Goal: Task Accomplishment & Management: Complete application form

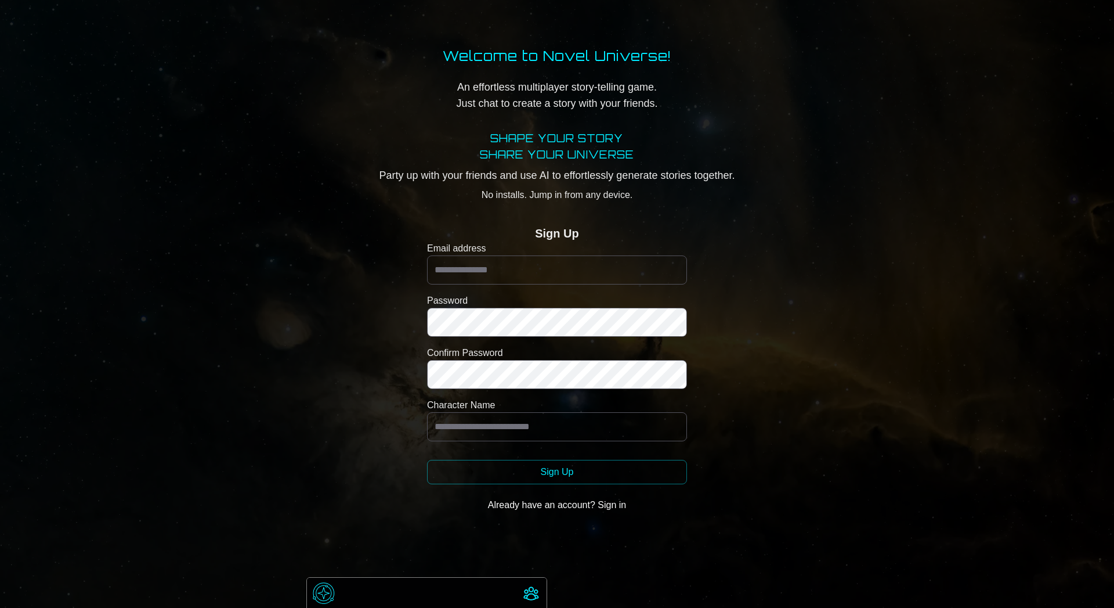
click at [486, 293] on form "Email address Password Confirm Password Character Name Sign Up Already have an …" at bounding box center [557, 378] width 260 height 275
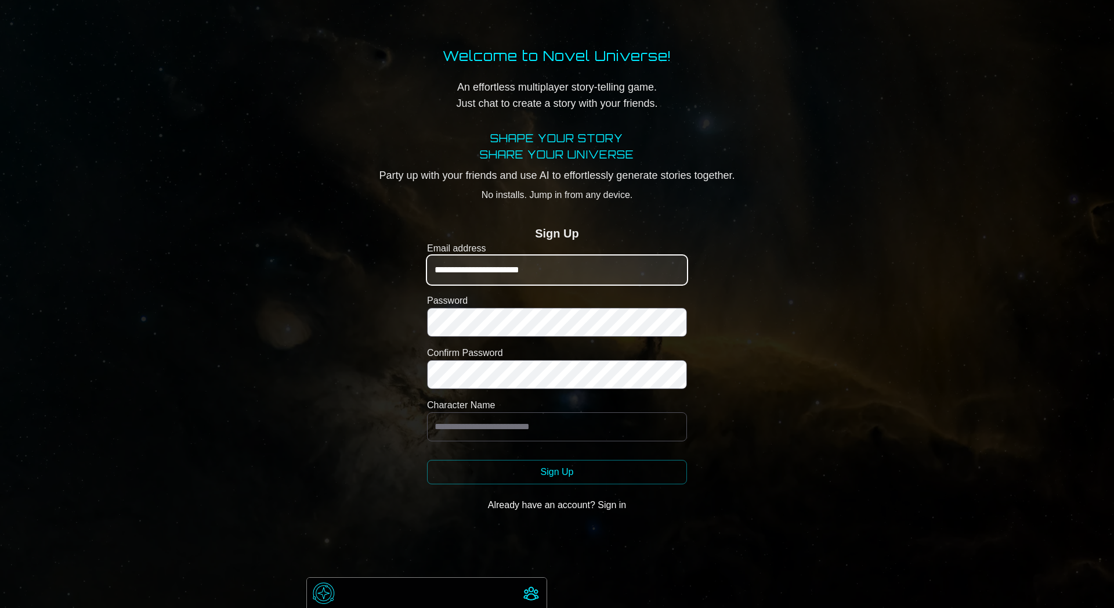
type input "**********"
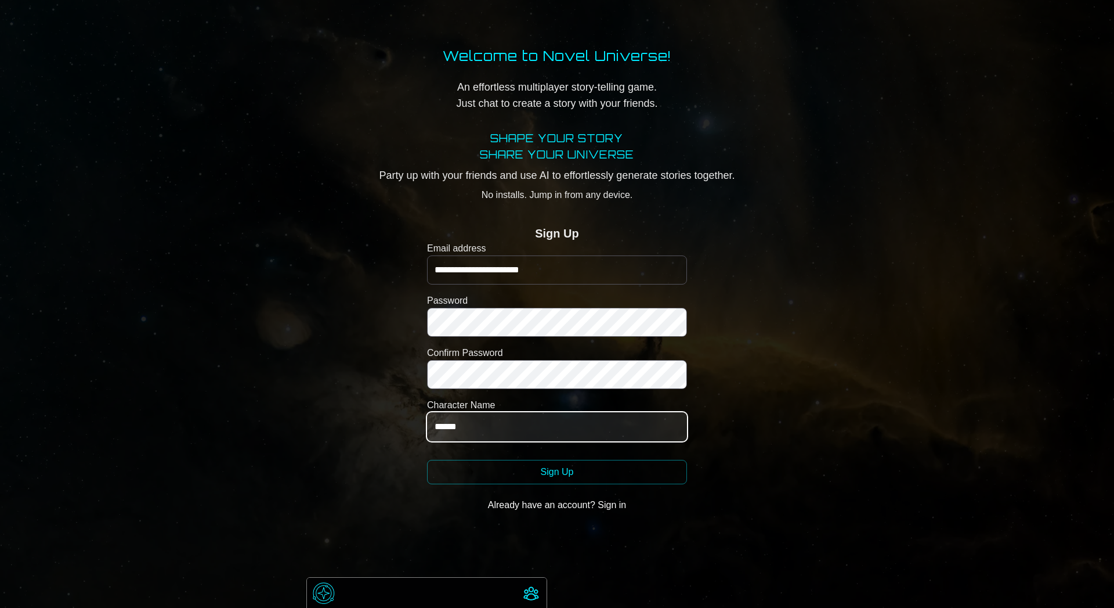
type input "******"
click at [557, 472] on button "Sign Up" at bounding box center [557, 472] width 260 height 24
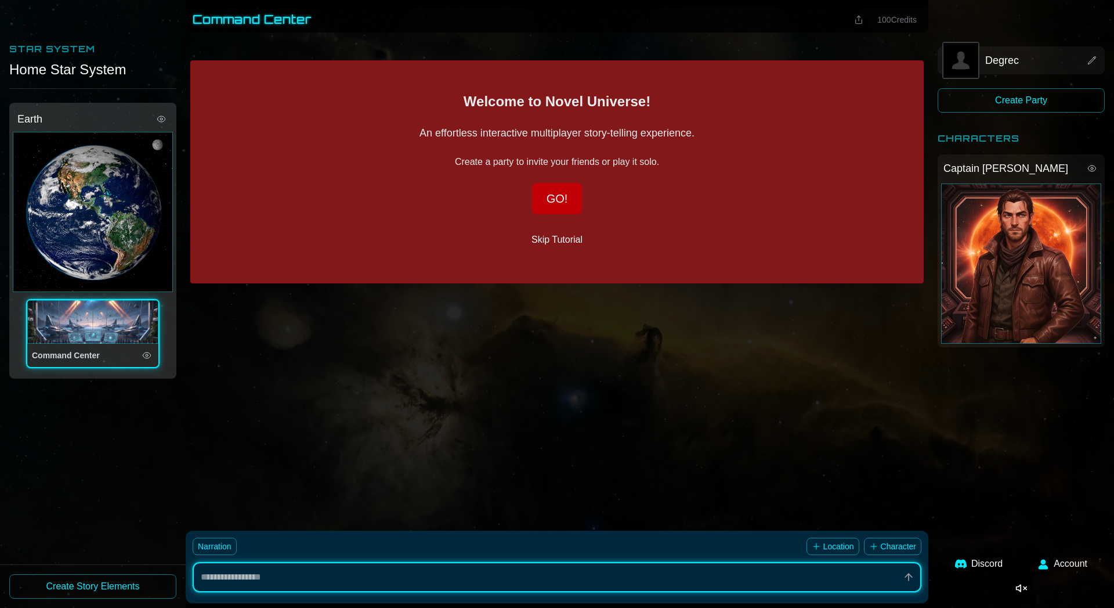
click at [555, 200] on button "GO!" at bounding box center [557, 198] width 50 height 31
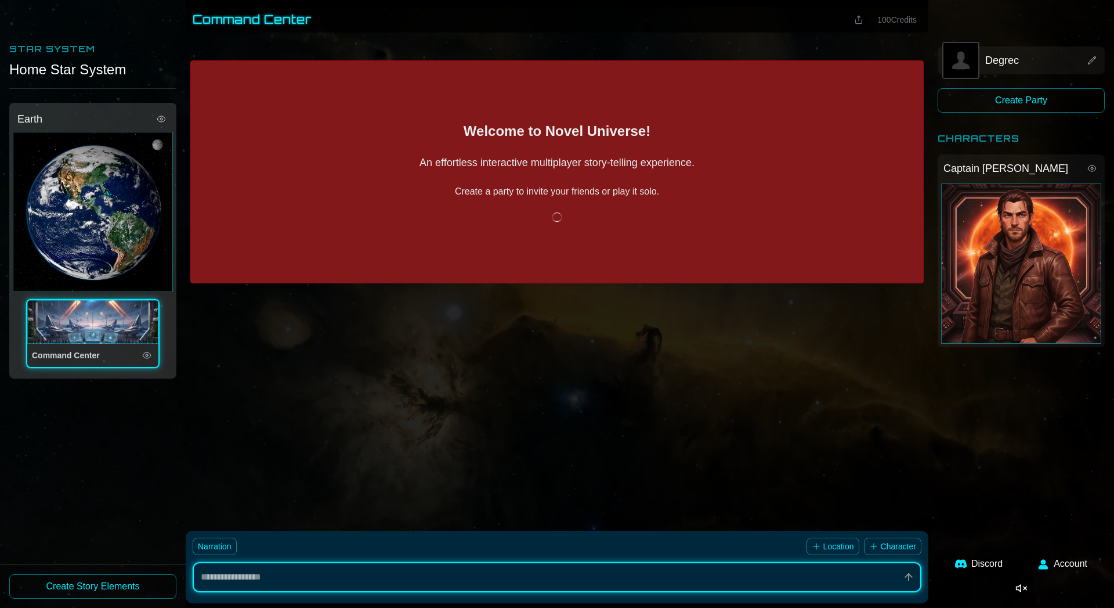
click at [968, 102] on button "Create Party" at bounding box center [1021, 100] width 167 height 24
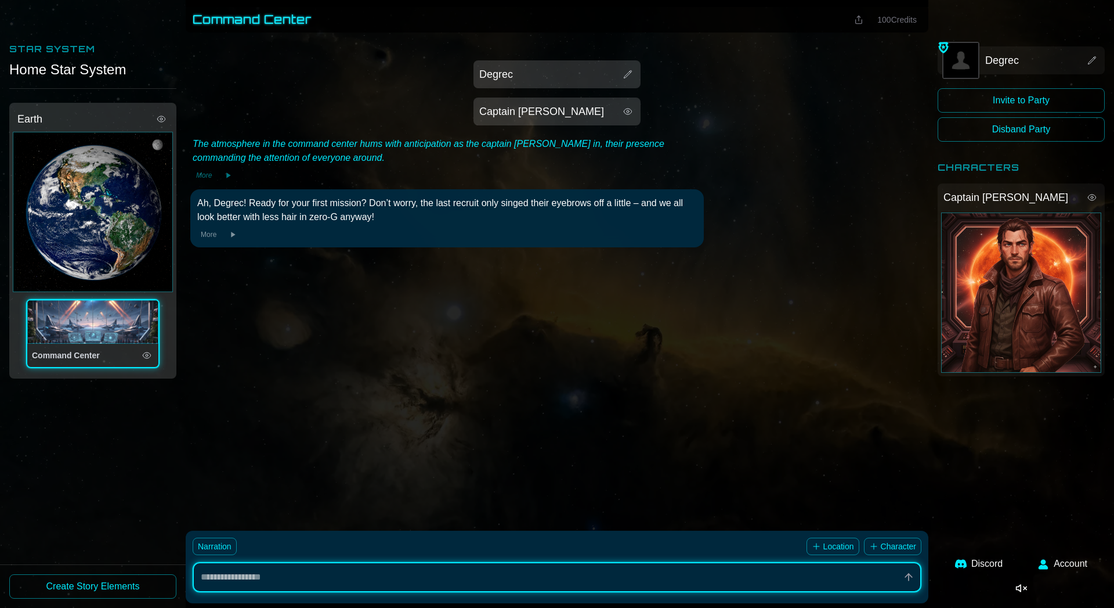
click at [986, 132] on button "Disband Party" at bounding box center [1021, 129] width 167 height 24
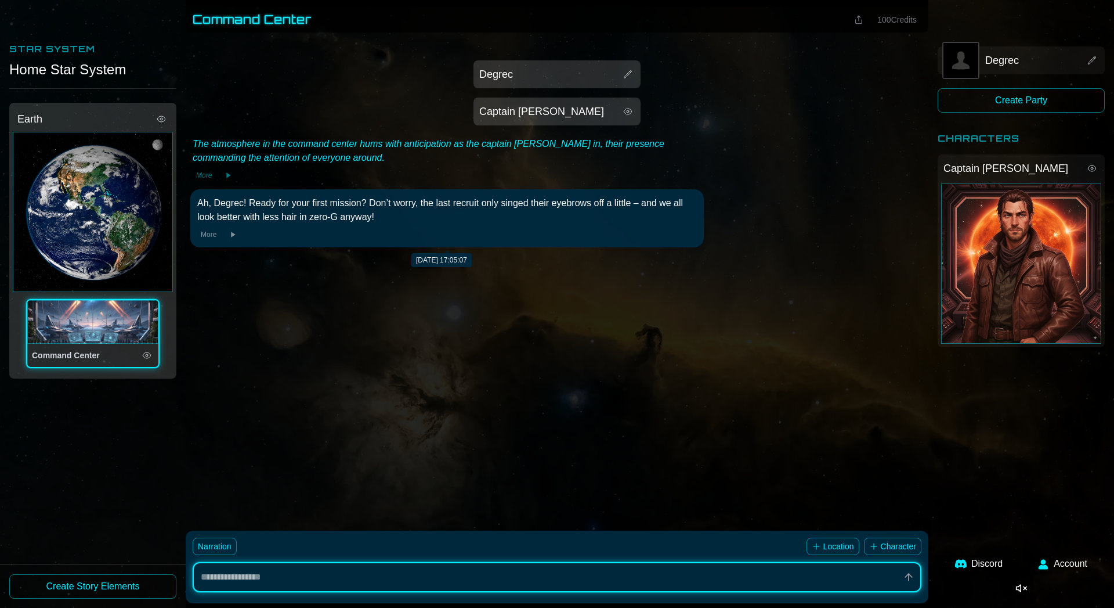
click at [366, 205] on div "Ah, Degrec! Ready for your first mission? Don’t worry, the last recruit only si…" at bounding box center [447, 210] width 500 height 28
click at [227, 232] on button at bounding box center [233, 235] width 16 height 12
click at [360, 229] on div "More" at bounding box center [447, 235] width 500 height 12
type textarea "*"
